Goal: Check status

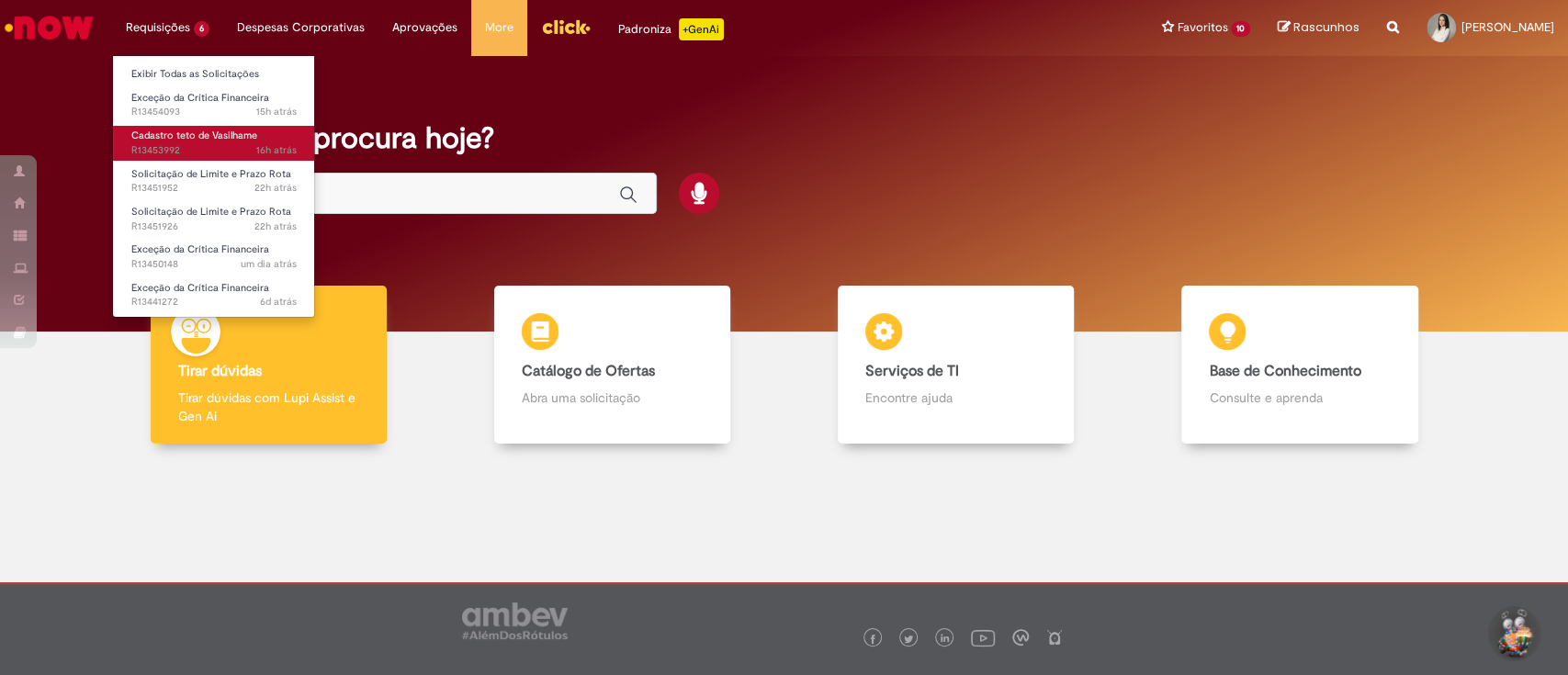
click at [199, 143] on link "Cadastro teto de Vasilhame 16h atrás 16 horas atrás R13453992" at bounding box center [213, 143] width 202 height 34
